Goal: Task Accomplishment & Management: Manage account settings

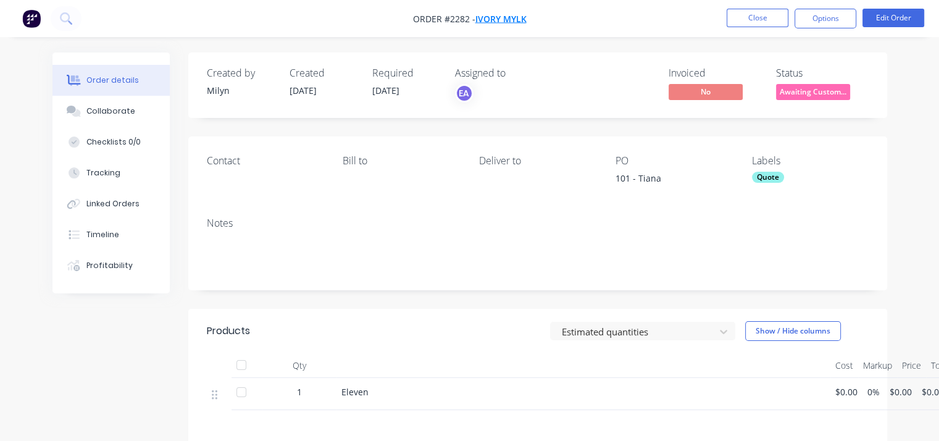
click at [509, 20] on span "Ivory Mylk" at bounding box center [500, 19] width 51 height 12
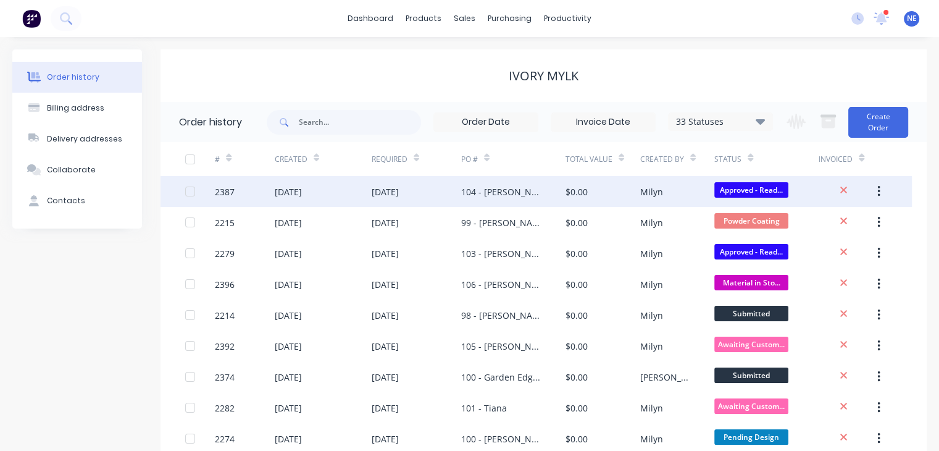
click at [506, 193] on div "104 - [PERSON_NAME] & [PERSON_NAME]" at bounding box center [501, 191] width 80 height 13
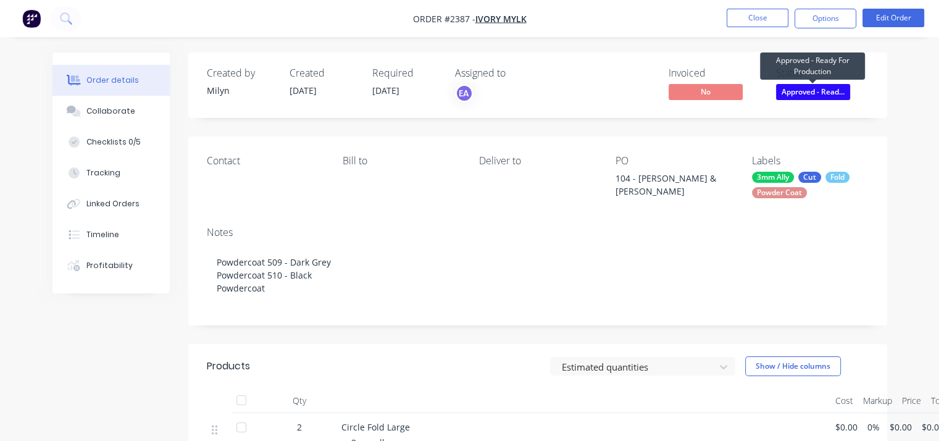
click at [827, 92] on span "Approved - Read..." at bounding box center [813, 91] width 74 height 15
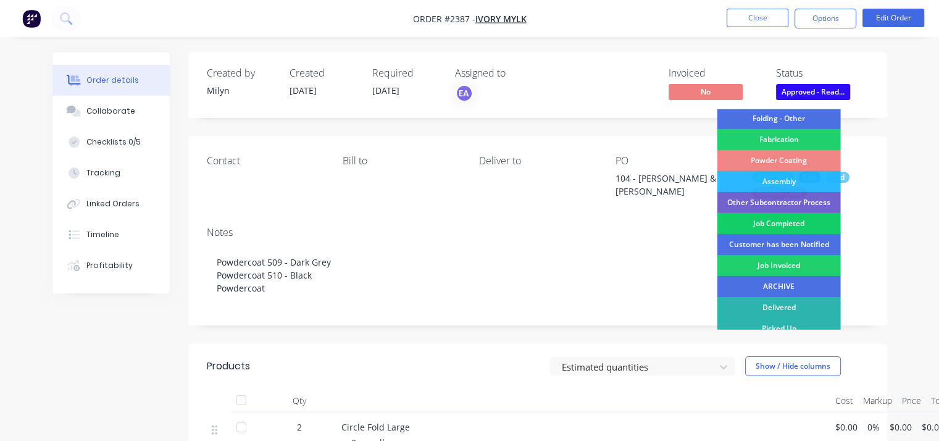
scroll to position [385, 0]
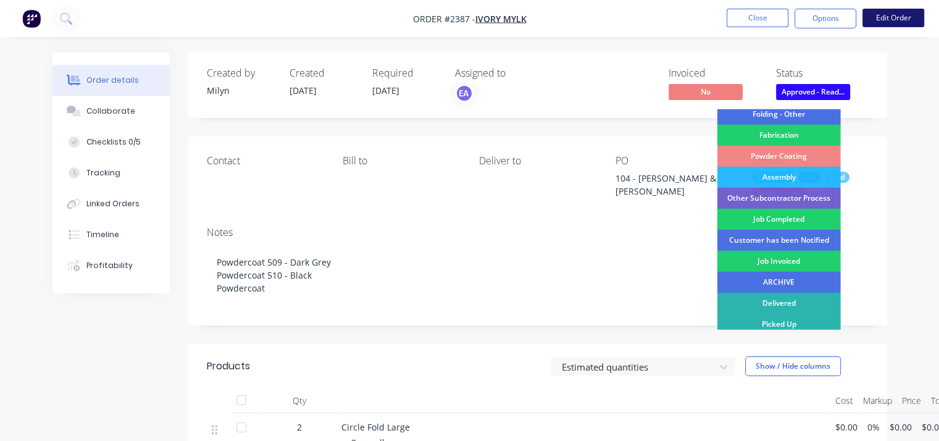
click at [899, 12] on button "Edit Order" at bounding box center [893, 18] width 62 height 19
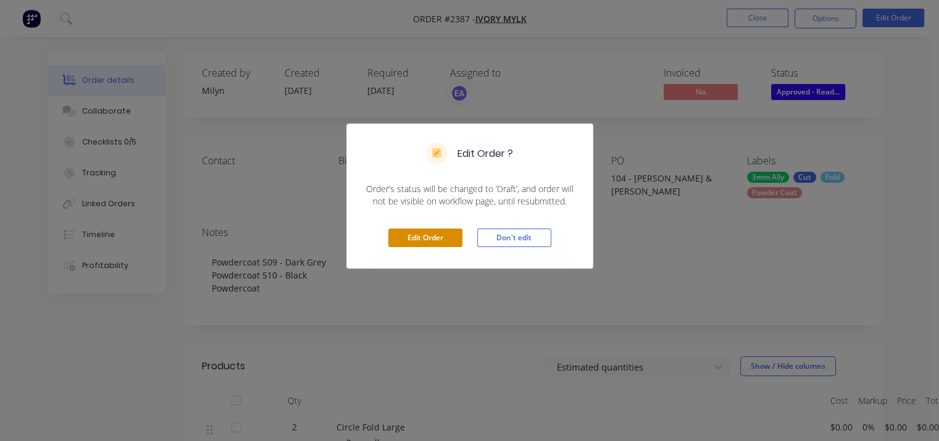
click at [428, 238] on button "Edit Order" at bounding box center [425, 237] width 74 height 19
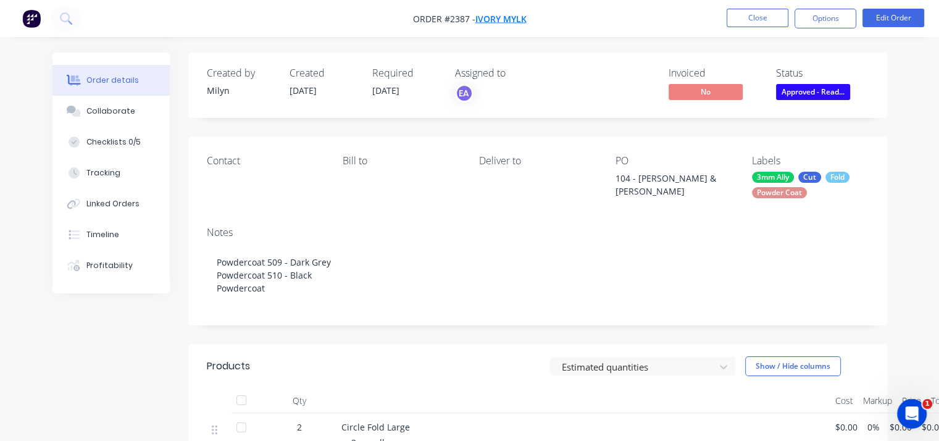
click at [505, 19] on span "Ivory Mylk" at bounding box center [500, 19] width 51 height 12
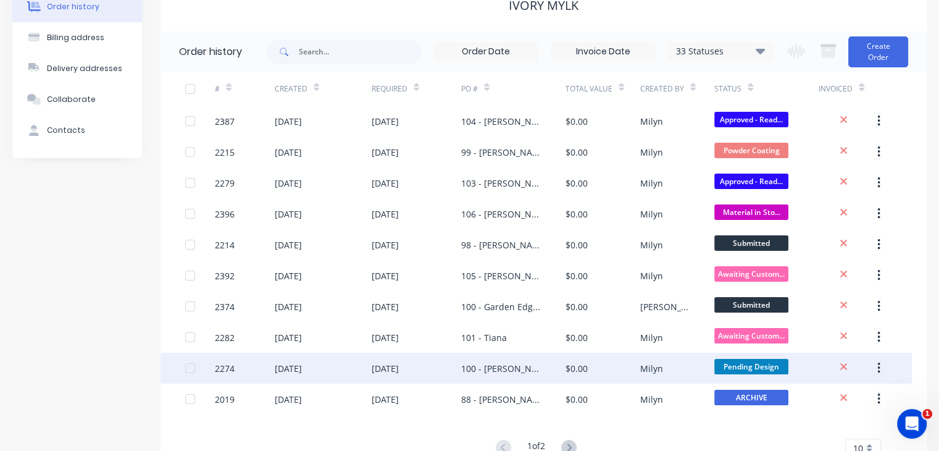
scroll to position [116, 0]
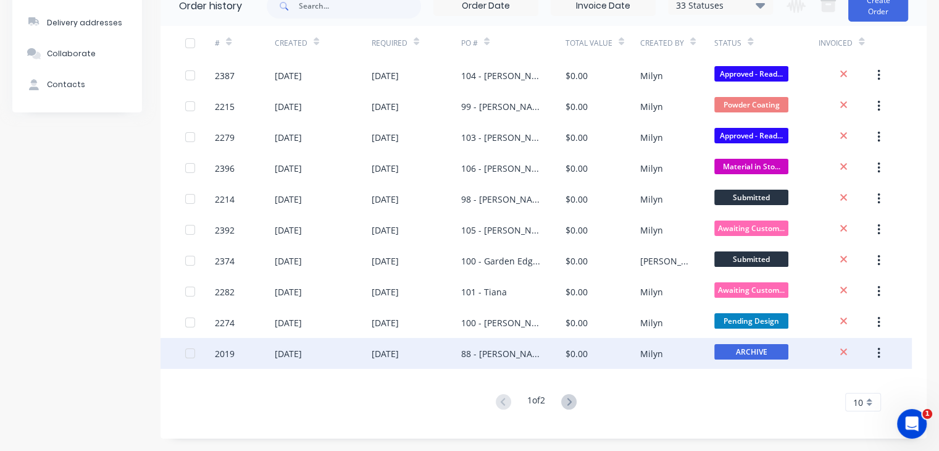
click at [502, 353] on div "88 - [PERSON_NAME], [PERSON_NAME], [PERSON_NAME], [PERSON_NAME], [PERSON_NAME] …" at bounding box center [501, 353] width 80 height 13
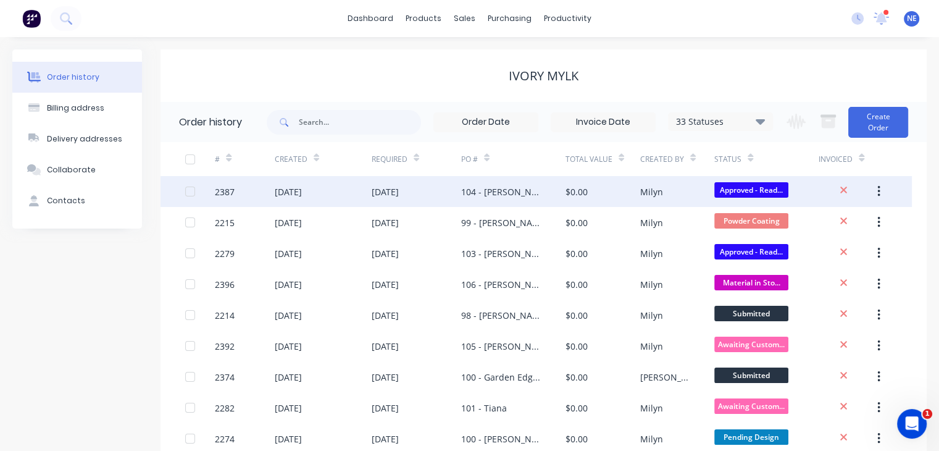
click at [496, 191] on div "104 - [PERSON_NAME] & [PERSON_NAME]" at bounding box center [501, 191] width 80 height 13
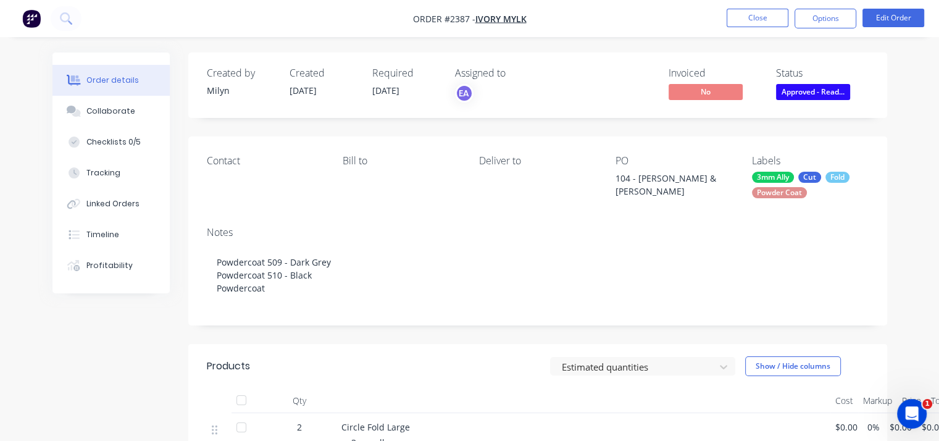
click at [669, 180] on div "104 - [PERSON_NAME] & [PERSON_NAME]" at bounding box center [673, 185] width 117 height 26
click at [128, 85] on div "Order details" at bounding box center [112, 80] width 52 height 11
click at [511, 15] on span "Ivory Mylk" at bounding box center [500, 19] width 51 height 12
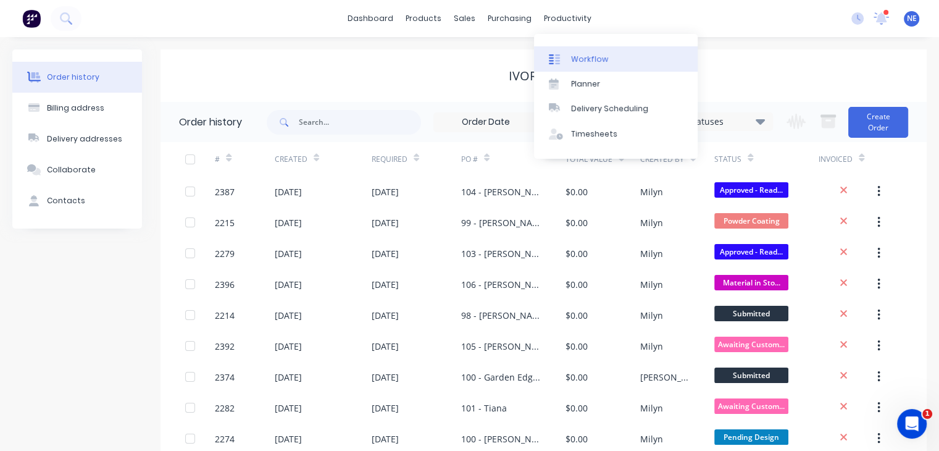
click at [595, 64] on div "Workflow" at bounding box center [589, 59] width 37 height 11
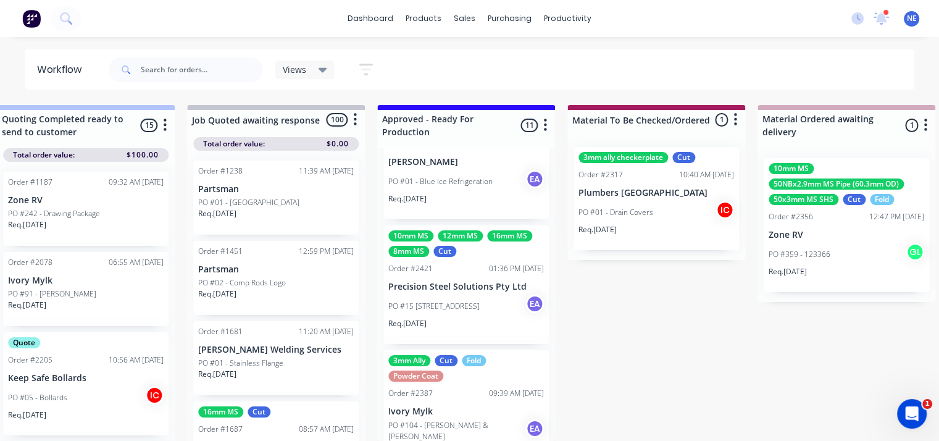
scroll to position [679, 0]
